Goal: Information Seeking & Learning: Find specific fact

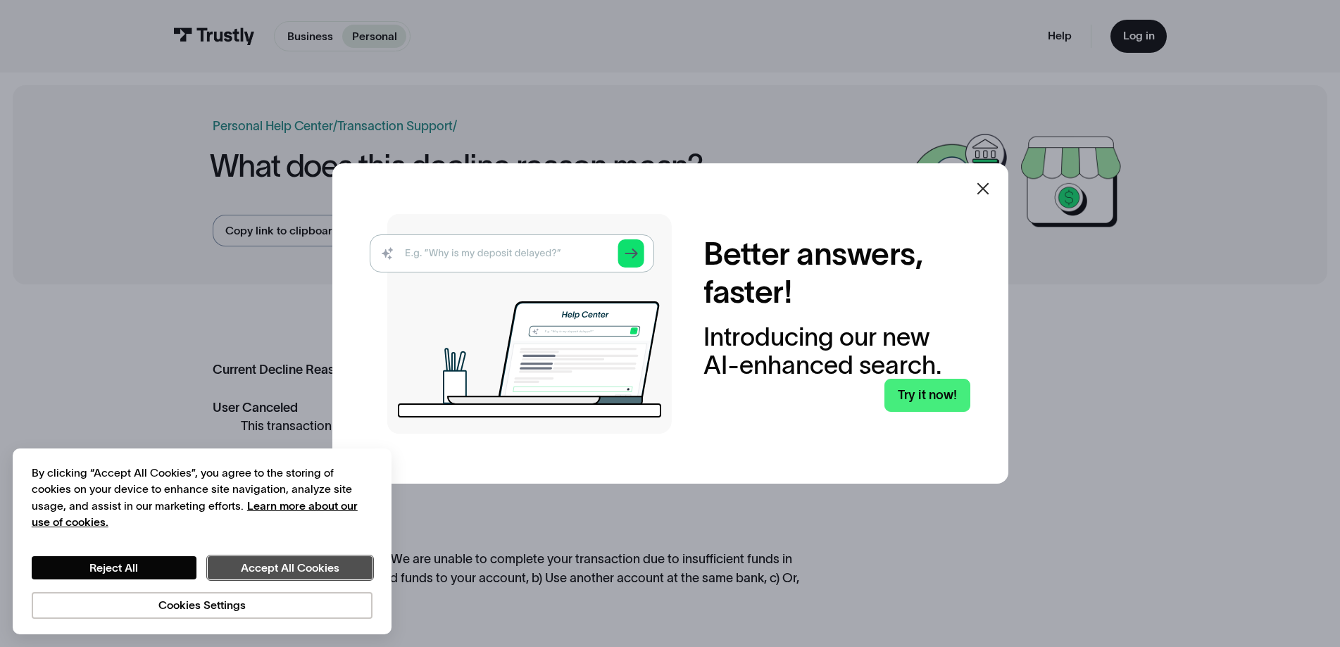
click at [280, 568] on button "Accept All Cookies" at bounding box center [290, 568] width 165 height 24
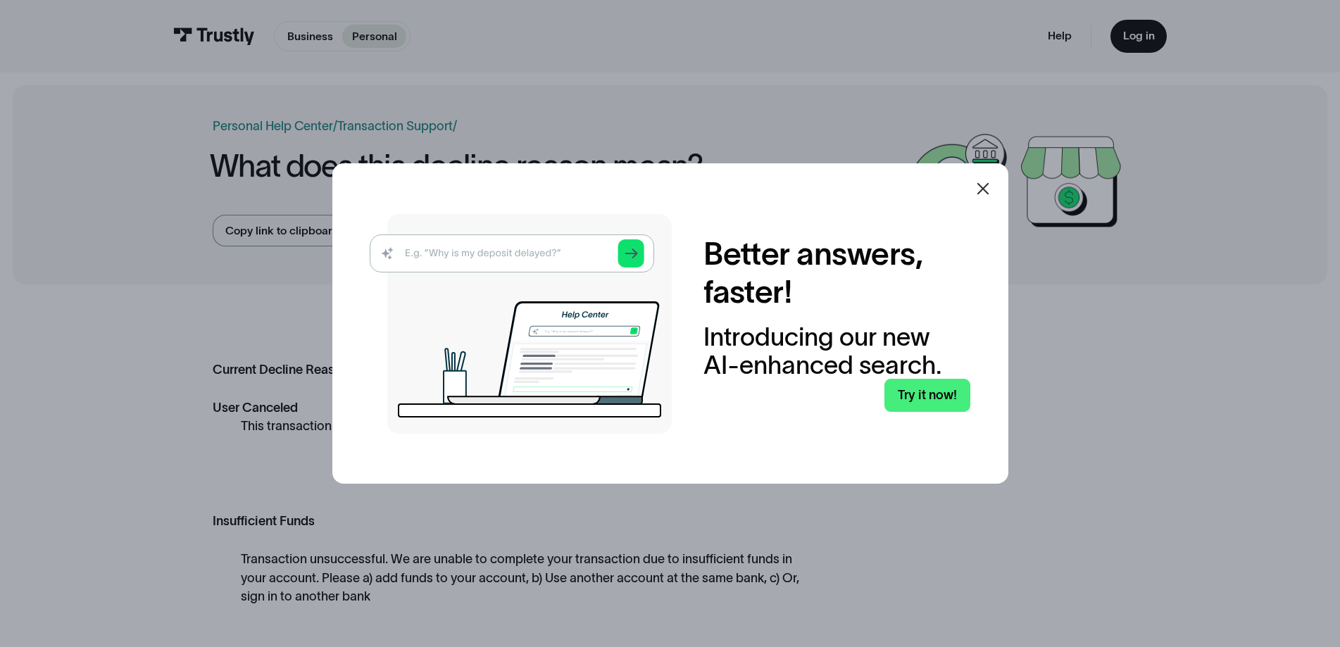
click at [990, 193] on icon at bounding box center [983, 188] width 17 height 17
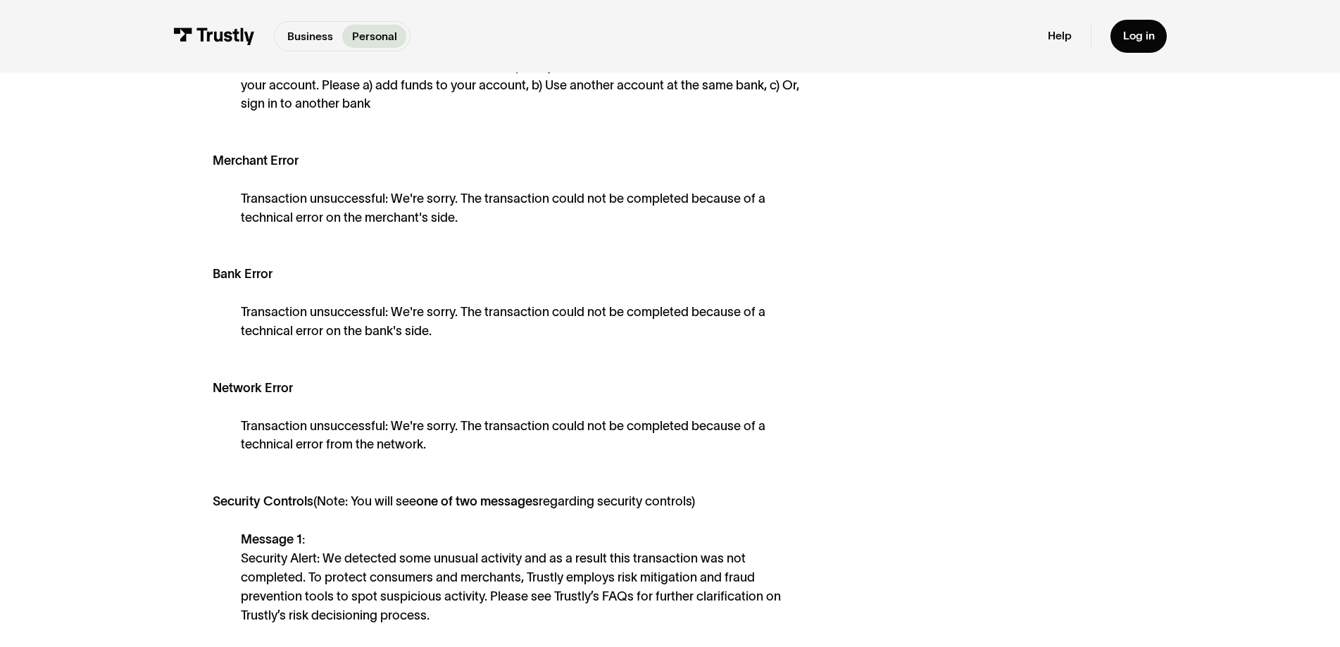
scroll to position [141, 0]
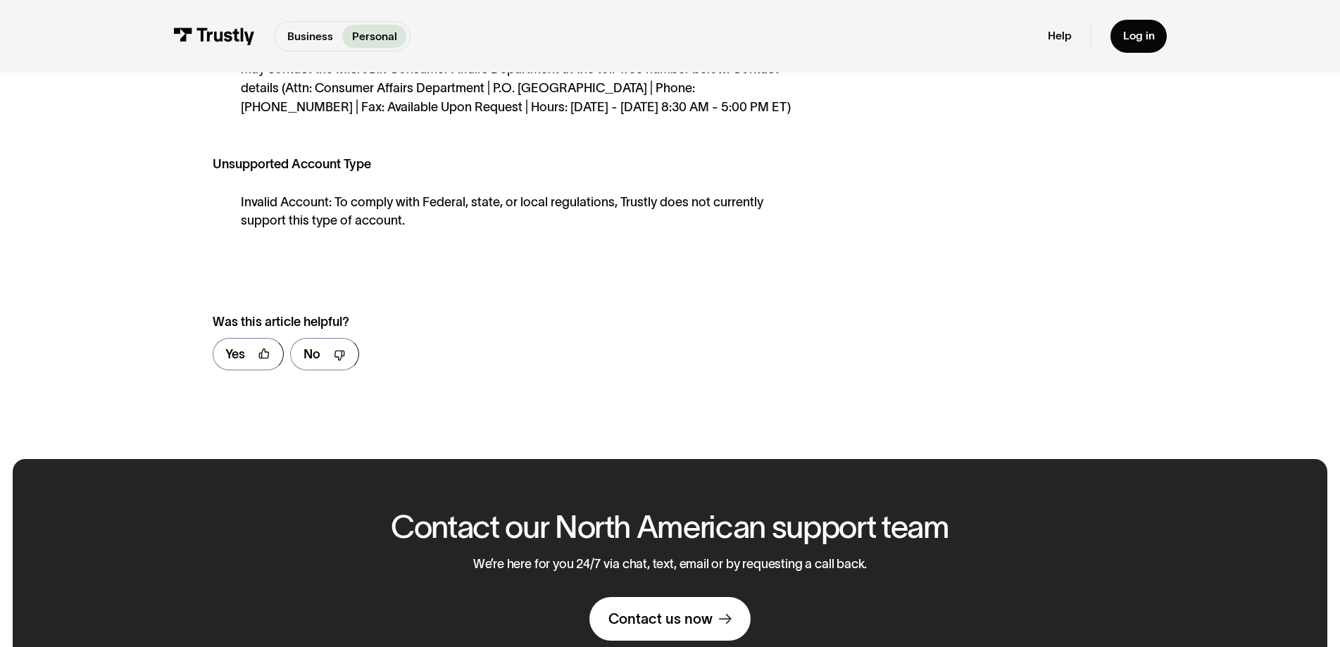
scroll to position [966, 0]
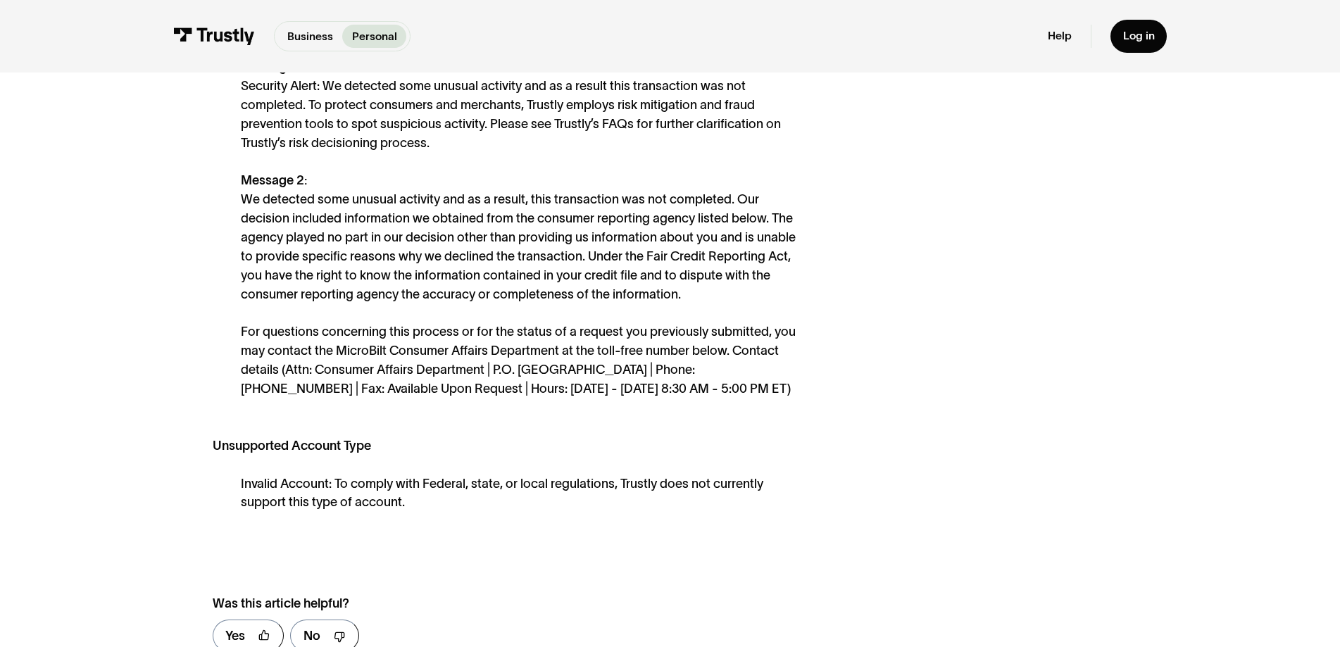
click at [335, 354] on div "Message 1: Security Alert: We detected some unusual activity and as a result th…" at bounding box center [521, 228] width 561 height 341
click at [342, 354] on div "Message 1: Security Alert: We detected some unusual activity and as a result th…" at bounding box center [521, 228] width 561 height 341
drag, startPoint x: 334, startPoint y: 359, endPoint x: 560, endPoint y: 363, distance: 226.1
click at [560, 363] on div "Message 1: Security Alert: We detected some unusual activity and as a result th…" at bounding box center [521, 228] width 561 height 341
copy div "MicroBilt Consumer Affairs Department"
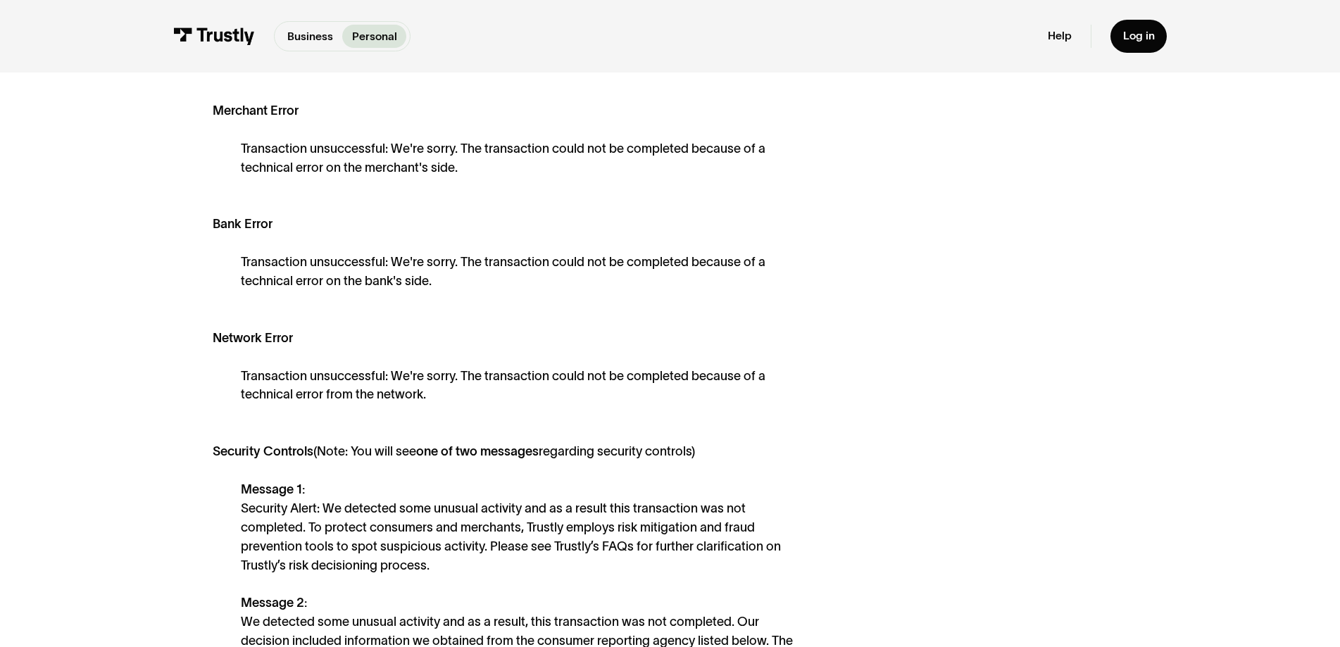
scroll to position [332, 0]
